Goal: Navigation & Orientation: Find specific page/section

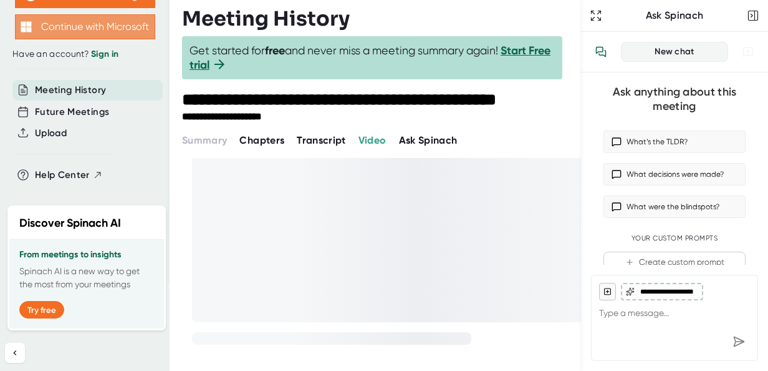
scroll to position [50, 0]
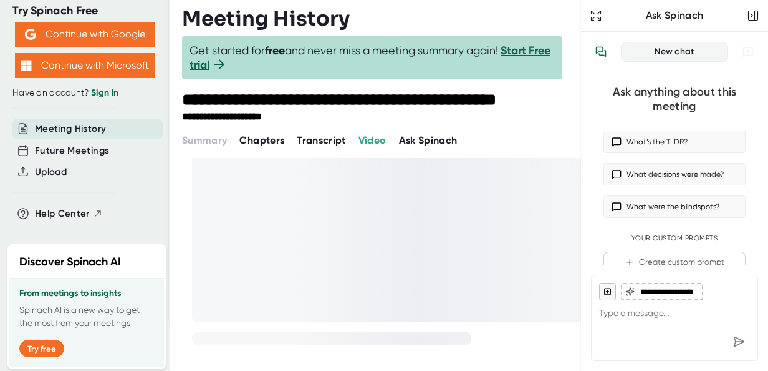
click at [107, 90] on link "Sign in" at bounding box center [104, 92] width 27 height 11
